Goal: Information Seeking & Learning: Learn about a topic

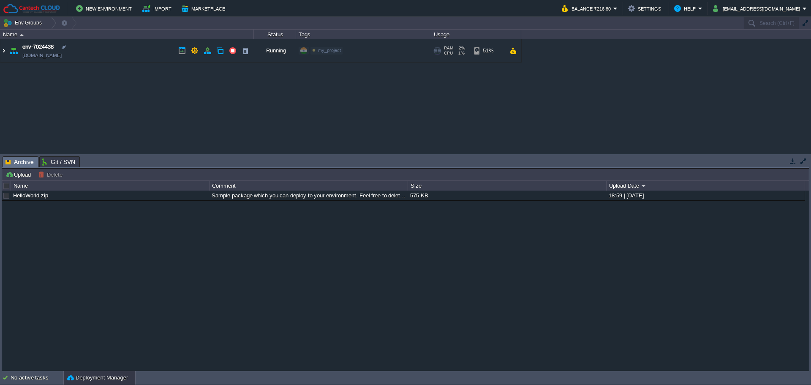
click at [5, 49] on img at bounding box center [3, 50] width 7 height 23
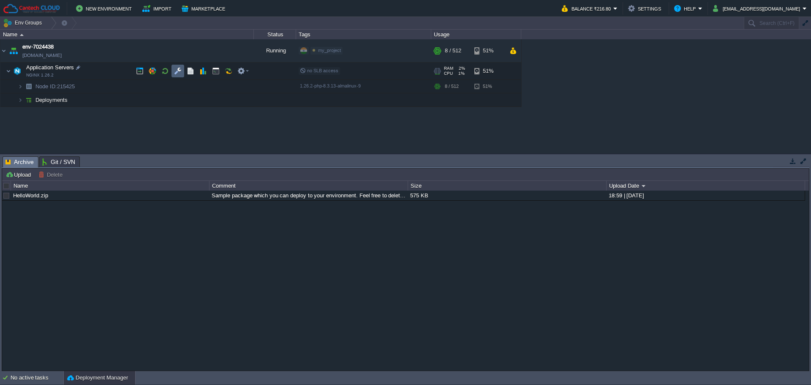
click at [172, 70] on td at bounding box center [178, 71] width 13 height 13
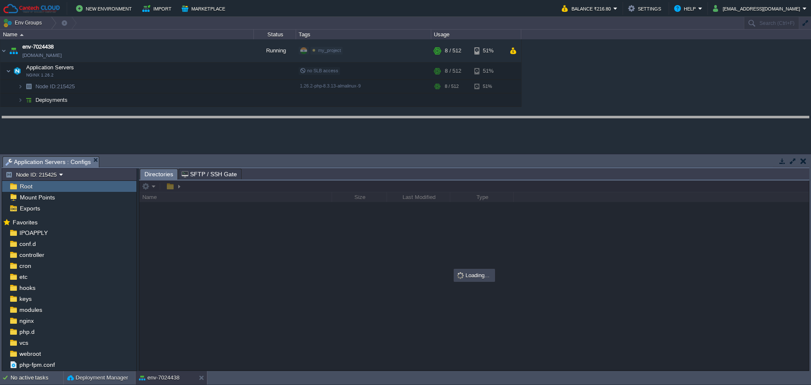
drag, startPoint x: 326, startPoint y: 156, endPoint x: 337, endPoint y: 116, distance: 41.5
click at [336, 116] on body "New Environment Import Marketplace Bonus ₹0.00 Upgrade Account Balance ₹216.80 …" at bounding box center [405, 192] width 811 height 385
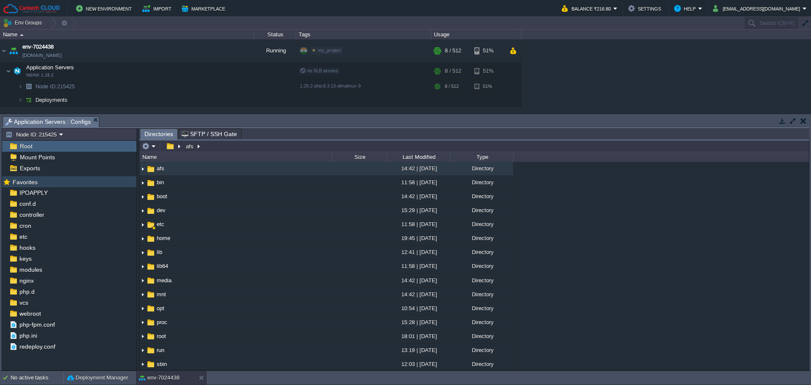
click at [37, 187] on div "Favorites" at bounding box center [69, 181] width 134 height 11
click at [37, 188] on div "IPOAPPLY" at bounding box center [69, 192] width 134 height 11
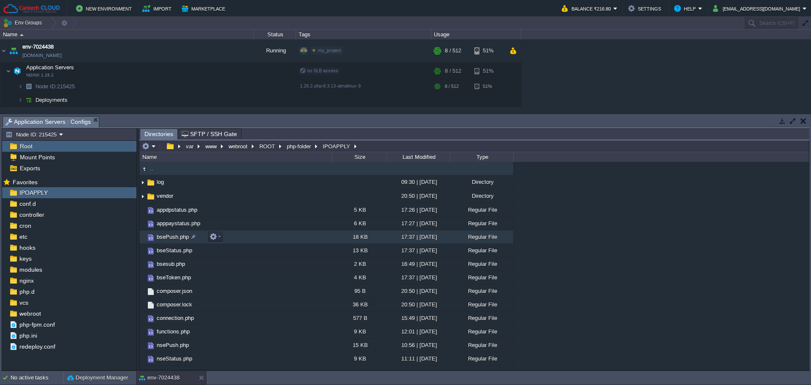
click at [177, 235] on span "bsePush.php" at bounding box center [173, 236] width 35 height 7
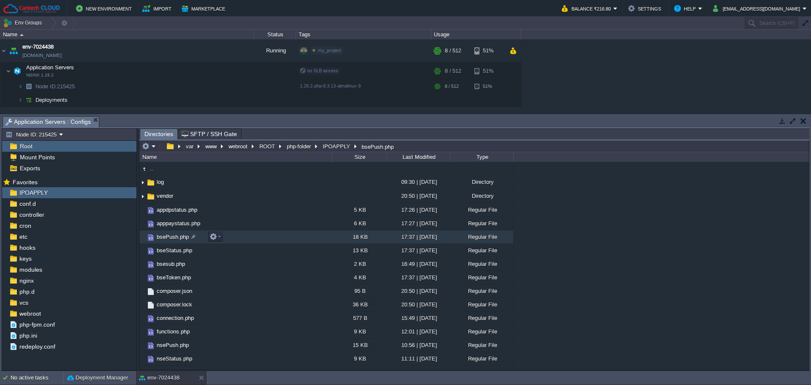
click at [177, 235] on span "bsePush.php" at bounding box center [173, 236] width 35 height 7
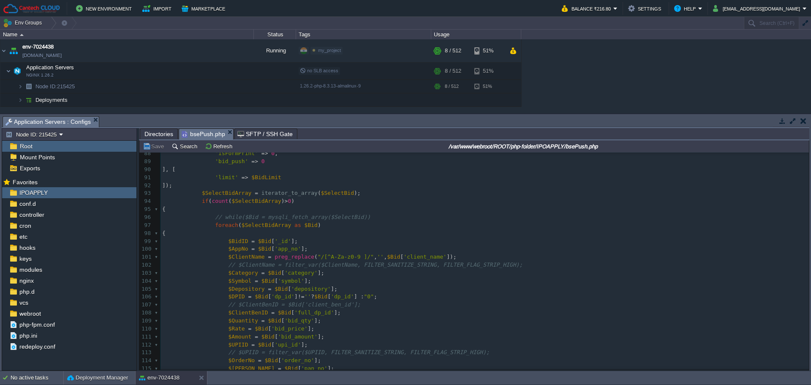
scroll to position [592, 0]
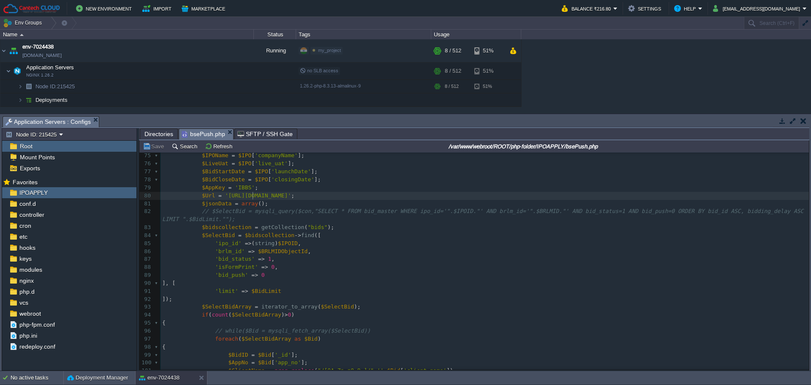
click at [251, 196] on span "'[URL][DOMAIN_NAME]'" at bounding box center [258, 195] width 66 height 6
type textarea "ibbsapi"
click at [156, 135] on span "Directories" at bounding box center [159, 134] width 29 height 10
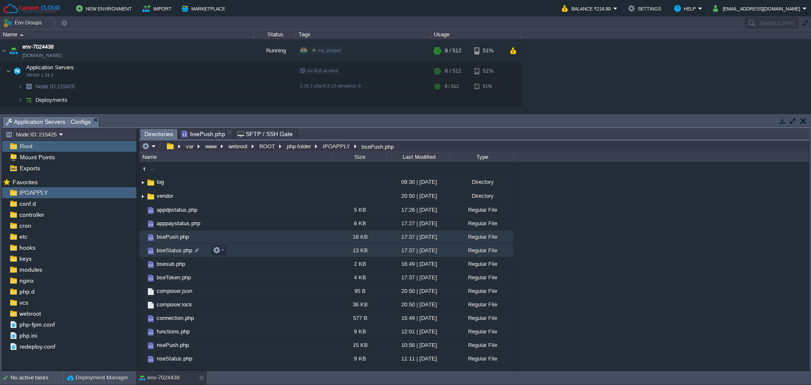
click at [168, 247] on link "bseStatus.php" at bounding box center [175, 250] width 38 height 7
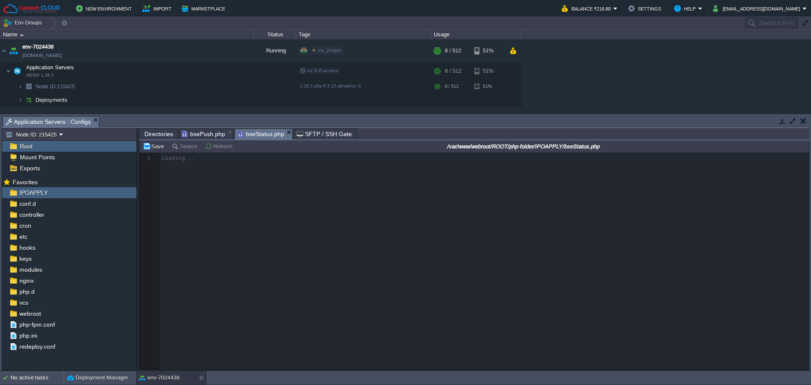
click at [160, 137] on span "Directories" at bounding box center [159, 134] width 29 height 10
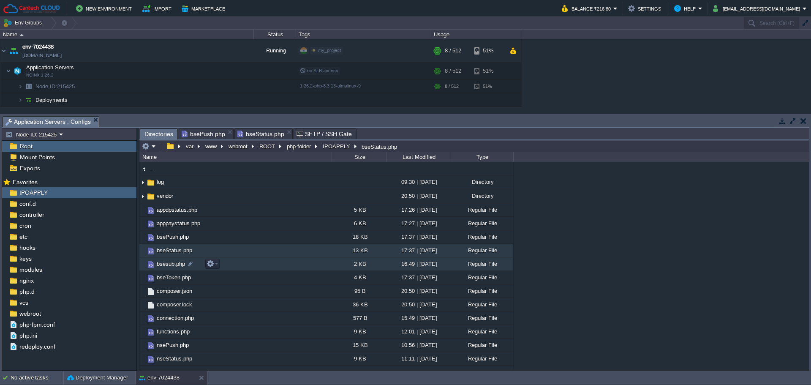
click at [175, 261] on span "bsesub.php" at bounding box center [171, 263] width 31 height 7
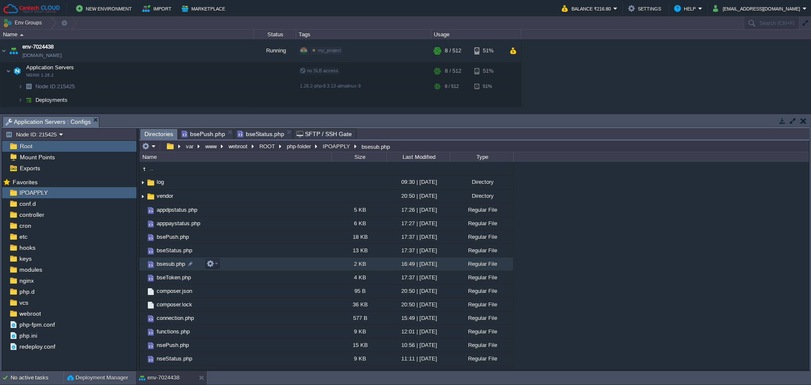
click at [175, 261] on span "bsesub.php" at bounding box center [171, 263] width 31 height 7
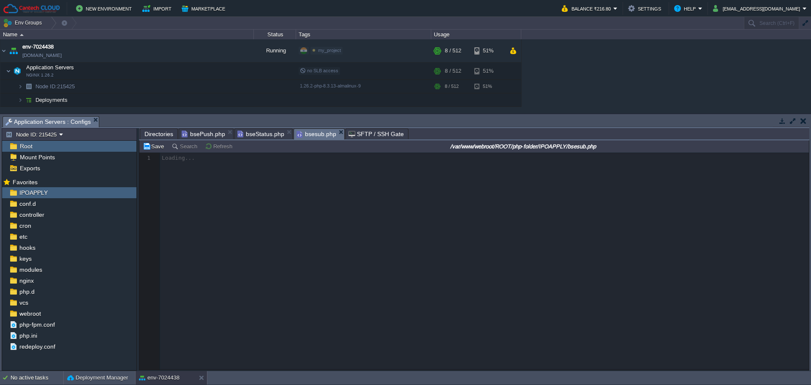
click at [151, 133] on span "Directories" at bounding box center [159, 134] width 29 height 10
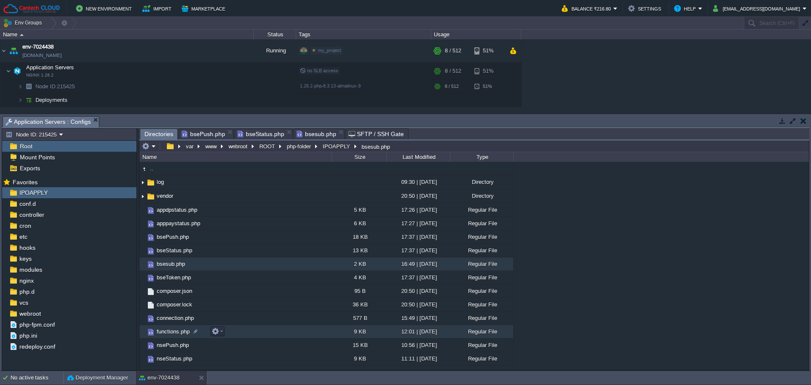
click at [171, 330] on span "functions.php" at bounding box center [174, 331] width 36 height 7
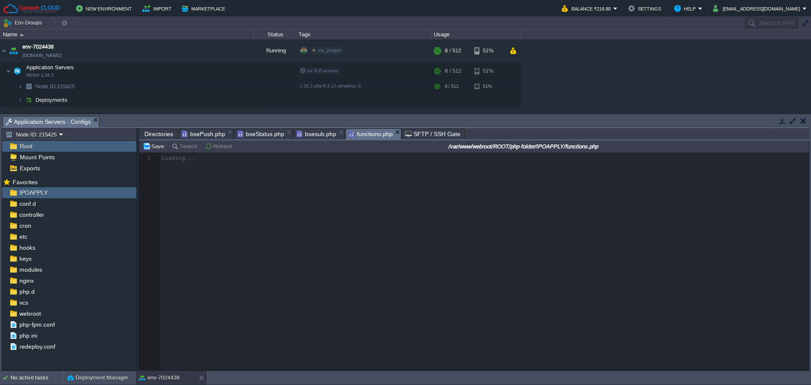
click at [258, 135] on span "bseStatus.php" at bounding box center [261, 134] width 47 height 11
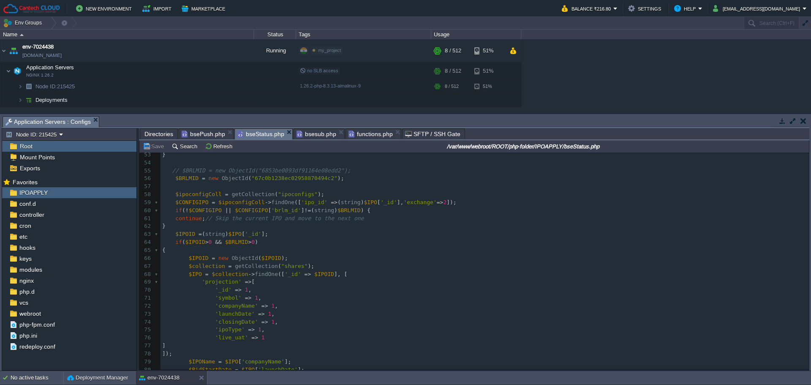
scroll to position [0, 0]
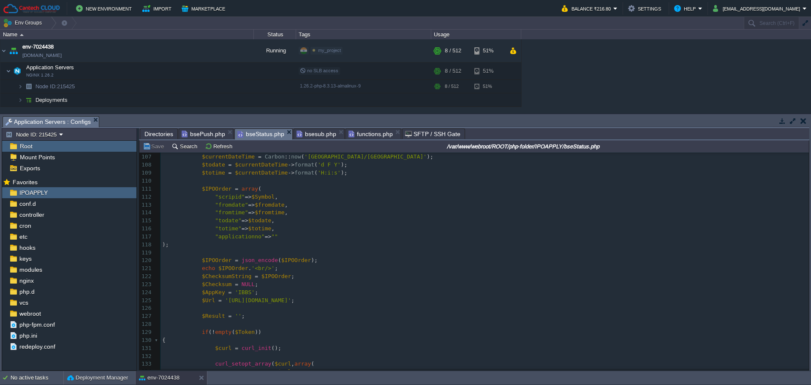
click at [212, 134] on span "bsePush.php" at bounding box center [204, 134] width 44 height 10
drag, startPoint x: 215, startPoint y: 132, endPoint x: 222, endPoint y: 134, distance: 7.0
click at [215, 133] on span "bseStatus.php" at bounding box center [205, 134] width 47 height 11
click at [212, 133] on span "bseStatus.php" at bounding box center [205, 134] width 47 height 11
click at [225, 130] on span "bseStatus.php" at bounding box center [205, 134] width 47 height 11
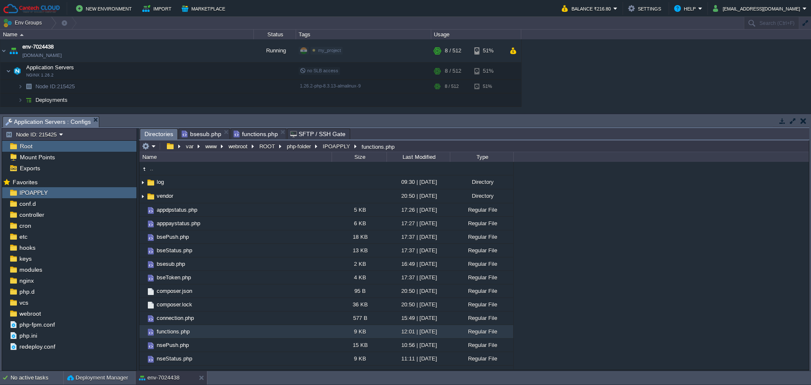
click at [198, 136] on span "bsesub.php" at bounding box center [202, 134] width 40 height 10
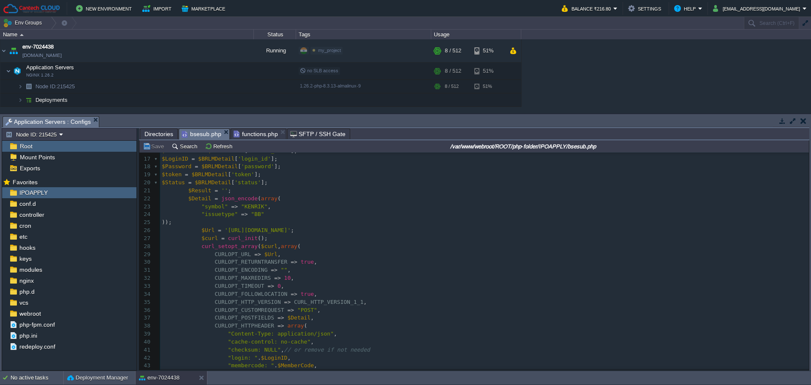
click at [252, 229] on span "'[URL][DOMAIN_NAME]'" at bounding box center [258, 230] width 66 height 6
type textarea "ibbs"
click at [337, 223] on pre "));" at bounding box center [484, 223] width 649 height 8
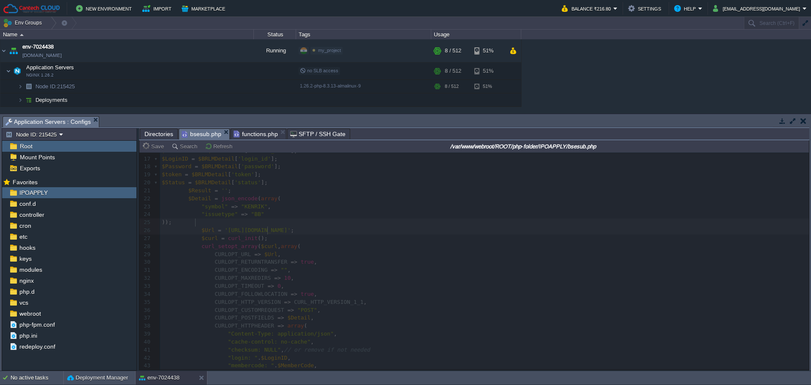
click at [245, 134] on span "functions.php" at bounding box center [256, 134] width 44 height 10
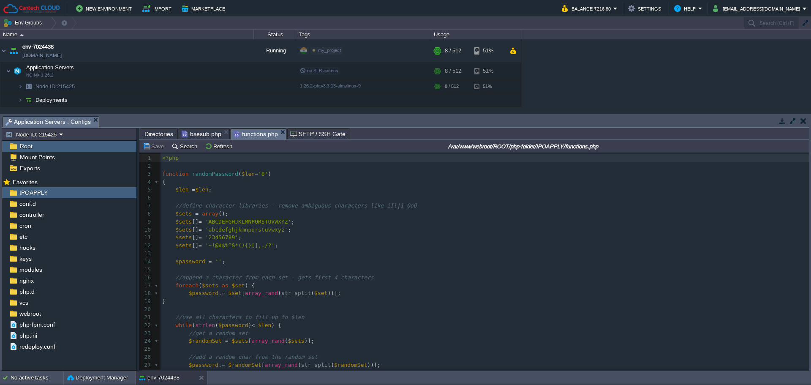
click at [161, 136] on span "Directories" at bounding box center [159, 134] width 29 height 10
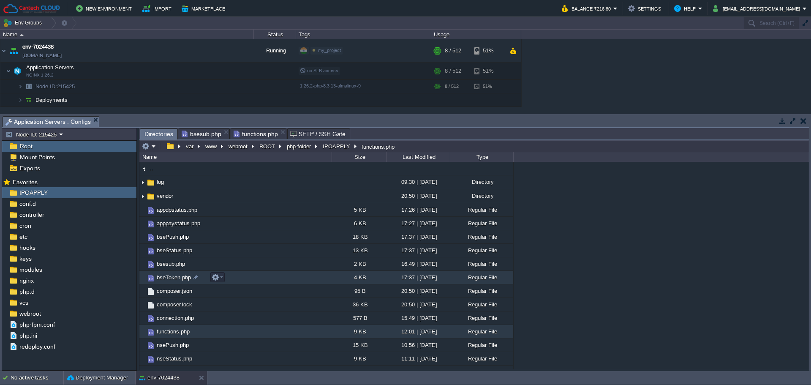
click at [164, 279] on span "bseToken.php" at bounding box center [174, 277] width 37 height 7
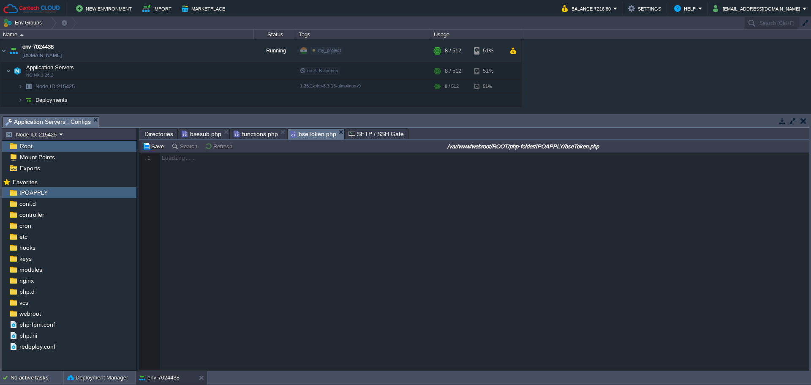
click at [249, 129] on span "functions.php" at bounding box center [256, 134] width 44 height 10
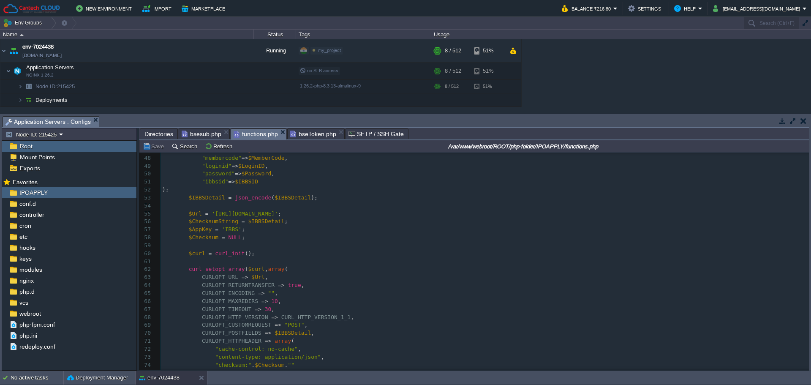
scroll to position [338, 0]
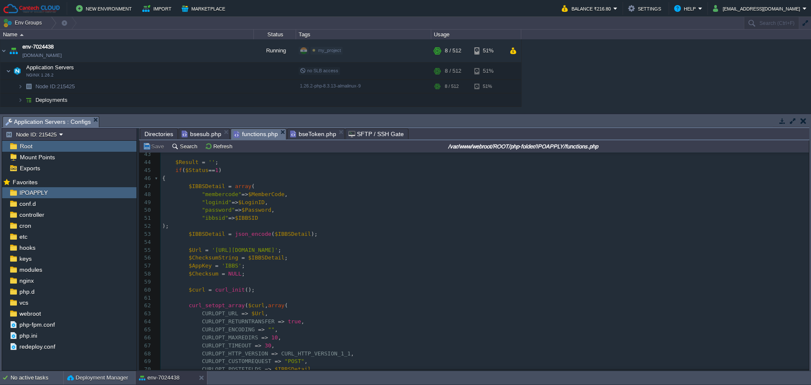
click at [241, 251] on div "318 <?php 34 function ibbsLoginNew ( $BRLMID ) 35 { 36 37 $BRLMDetail = getBRLM…" at bounding box center [485, 306] width 649 height 454
type textarea "ibbs"
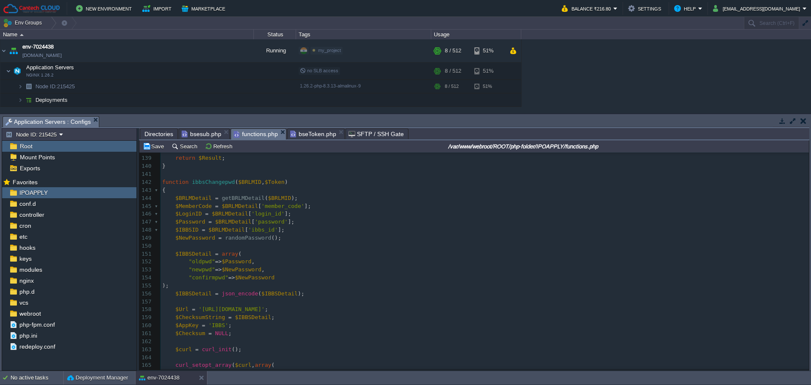
scroll to position [1099, 0]
click at [226, 311] on div "xxxxxxxxxx $Url = '[URL][DOMAIN_NAME]' ; 117 [ '$set' => [ 118 'token' => NULL …" at bounding box center [485, 214] width 649 height 470
type textarea "ibbs"
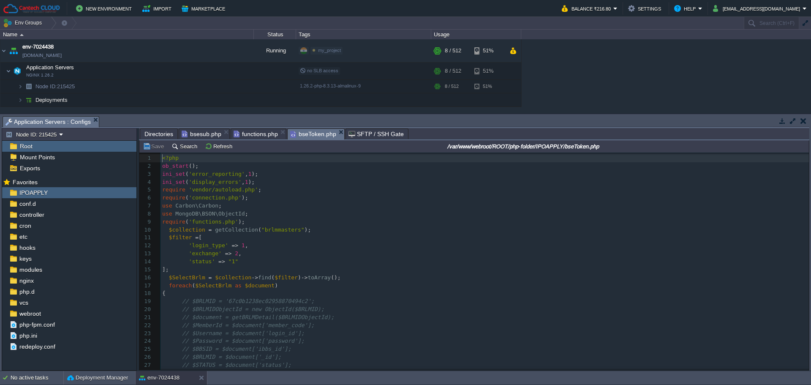
click at [307, 138] on span "bseToken.php" at bounding box center [313, 134] width 46 height 11
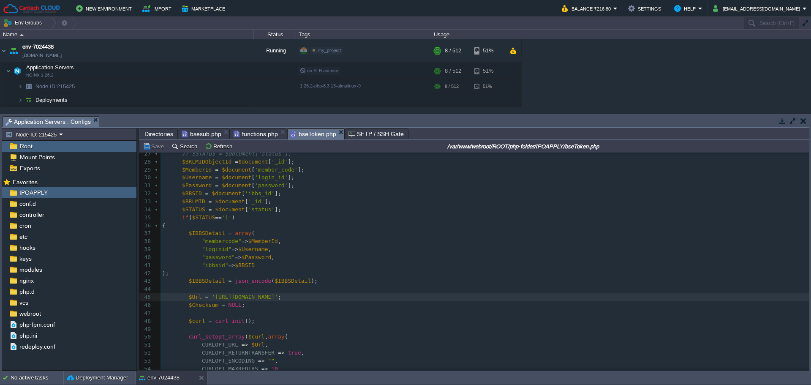
click at [241, 299] on div "114 1 <?php 2 ob_start (); 3 ini_set ( 'error_reporting' , 1 ); 4 ini_set ( 'di…" at bounding box center [485, 194] width 649 height 502
type textarea "ibbs"
click at [315, 189] on pre "$Password = $document [ 'password' ];" at bounding box center [485, 186] width 649 height 8
